Goal: Information Seeking & Learning: Find specific page/section

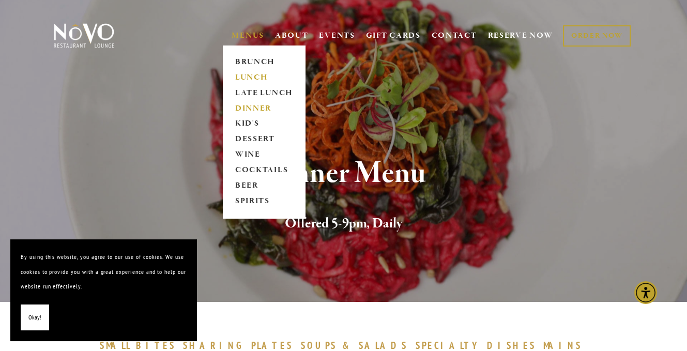
click at [253, 75] on link "LUNCH" at bounding box center [264, 78] width 65 height 16
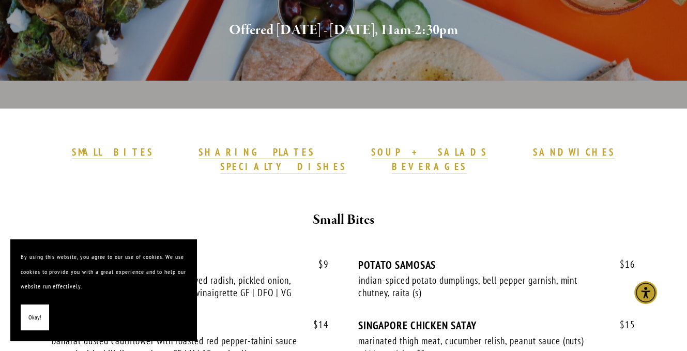
scroll to position [207, 0]
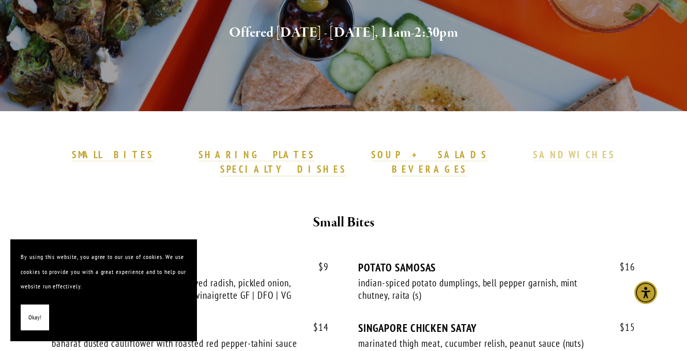
click at [532, 157] on strong "SANDWICHES" at bounding box center [573, 154] width 83 height 12
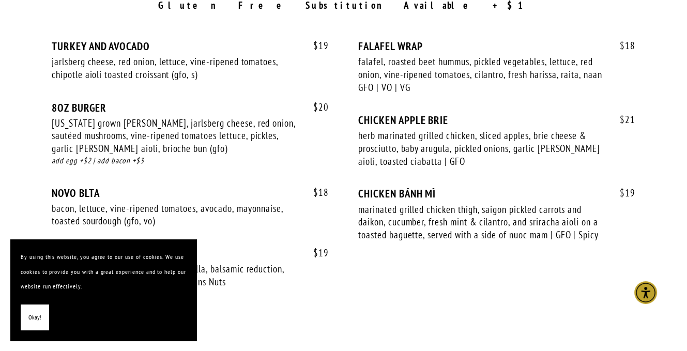
scroll to position [1668, 0]
